Goal: Task Accomplishment & Management: Use online tool/utility

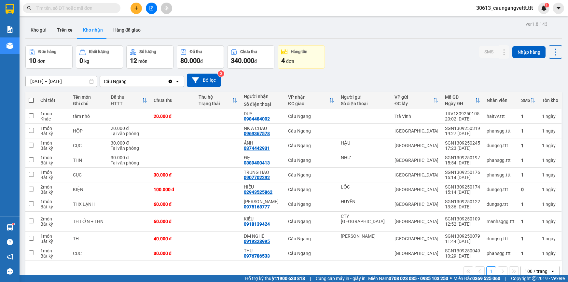
click at [136, 8] on icon "plus" at bounding box center [136, 8] width 4 height 0
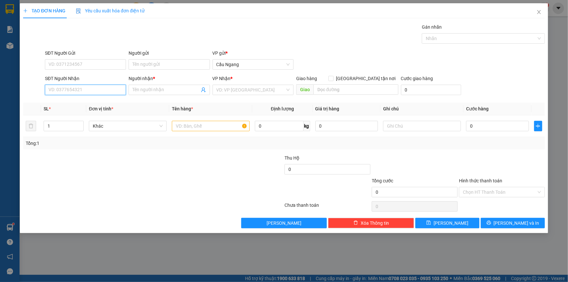
click at [80, 89] on input "SĐT Người Nhận" at bounding box center [85, 90] width 81 height 10
click at [86, 103] on div "0963383908 - [GEOGRAPHIC_DATA]" at bounding box center [85, 102] width 73 height 7
type input "0963383908"
type input "[PERSON_NAME]"
type input "0963383908"
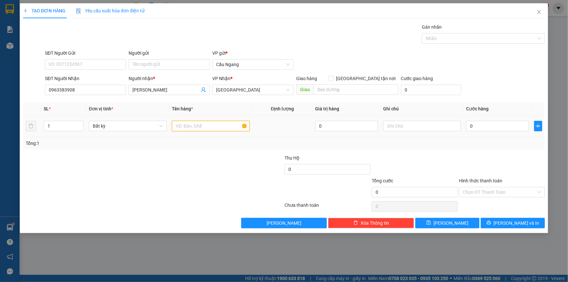
click at [208, 127] on input "text" at bounding box center [211, 126] width 78 height 10
type input "BỌC"
click at [481, 125] on input "0" at bounding box center [497, 126] width 63 height 10
type input "3"
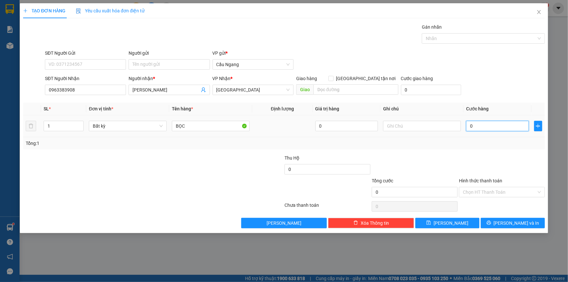
type input "3"
type input "30"
type input "300"
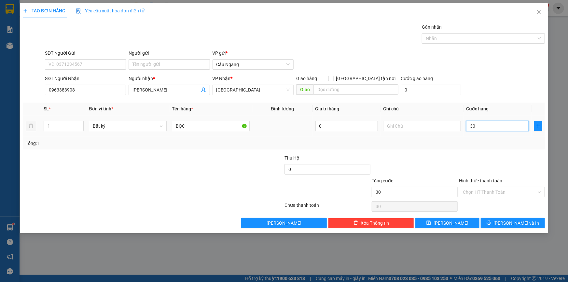
type input "300"
type input "3.000"
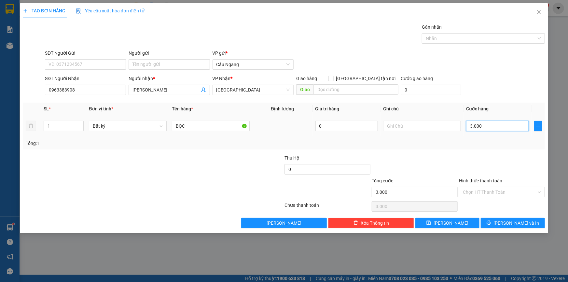
type input "30.000"
click at [488, 188] on input "Hình thức thanh toán" at bounding box center [500, 192] width 74 height 10
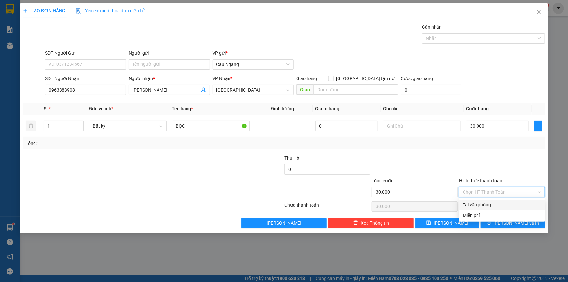
click at [479, 202] on div "Tại văn phòng" at bounding box center [502, 204] width 78 height 7
type input "0"
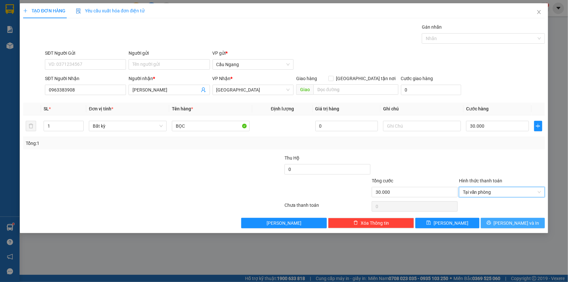
click at [506, 223] on button "[PERSON_NAME] và In" at bounding box center [513, 223] width 64 height 10
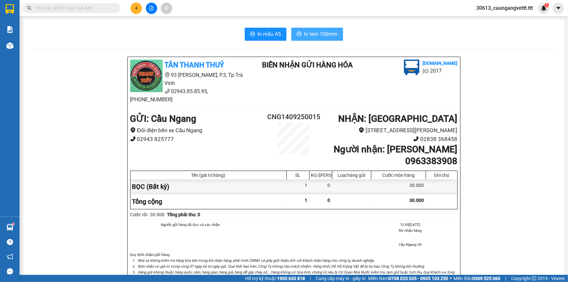
click at [308, 34] on span "In tem 100mm" at bounding box center [321, 34] width 34 height 8
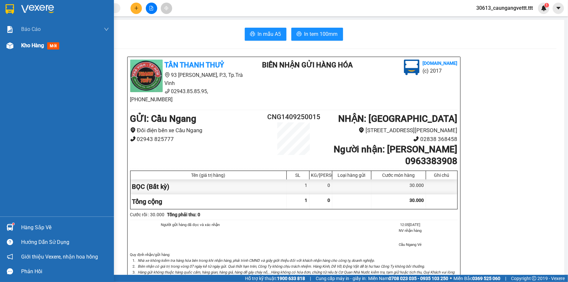
click at [21, 45] on span "Kho hàng" at bounding box center [32, 45] width 23 height 6
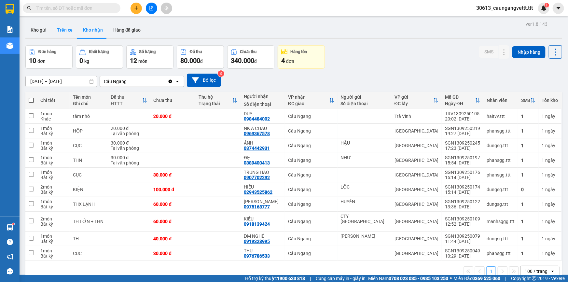
click at [62, 30] on button "Trên xe" at bounding box center [65, 30] width 26 height 16
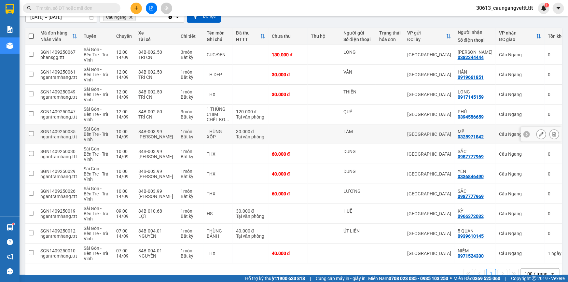
scroll to position [81, 0]
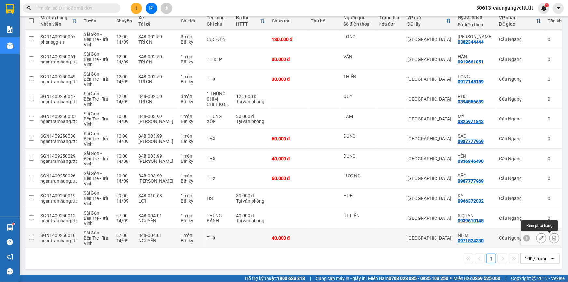
click at [552, 236] on icon at bounding box center [554, 238] width 5 height 5
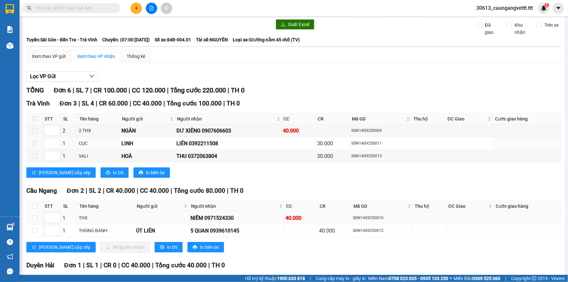
scroll to position [74, 0]
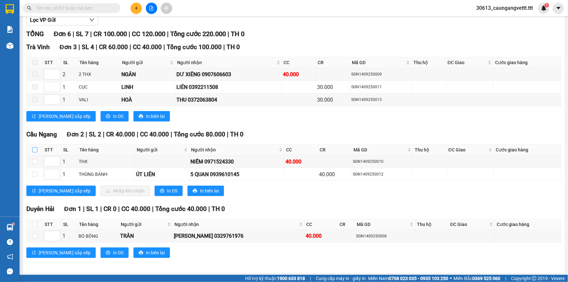
click at [35, 149] on input "checkbox" at bounding box center [34, 149] width 5 height 5
checkbox input "true"
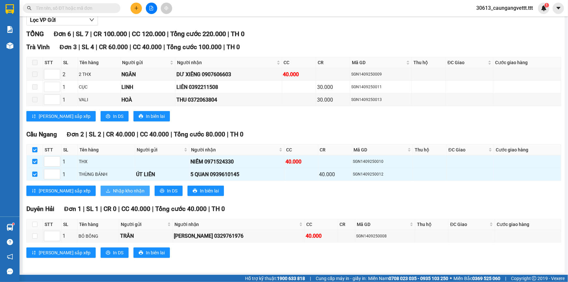
click at [113, 190] on span "Nhập kho nhận" at bounding box center [129, 190] width 32 height 7
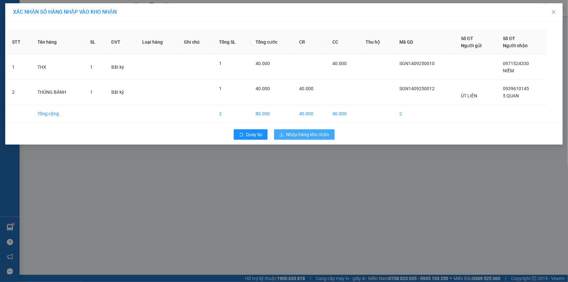
click at [306, 133] on span "Nhập hàng kho nhận" at bounding box center [307, 134] width 43 height 7
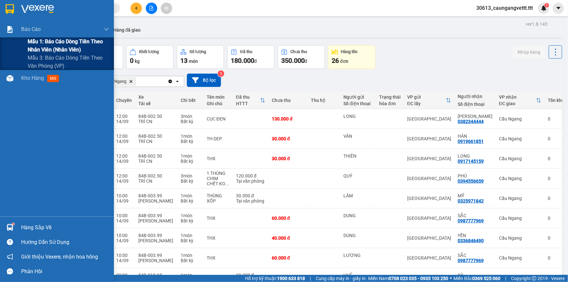
click at [43, 45] on span "Mẫu 1: Báo cáo dòng tiền theo nhân viên (nhân viên)" at bounding box center [68, 45] width 81 height 16
